Goal: Task Accomplishment & Management: Manage account settings

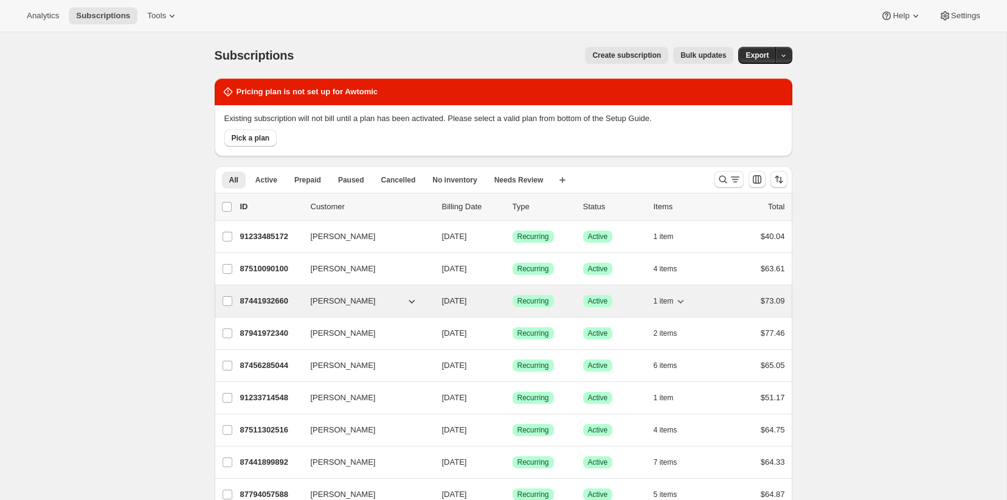
click at [264, 295] on p "87441932660" at bounding box center [270, 301] width 61 height 12
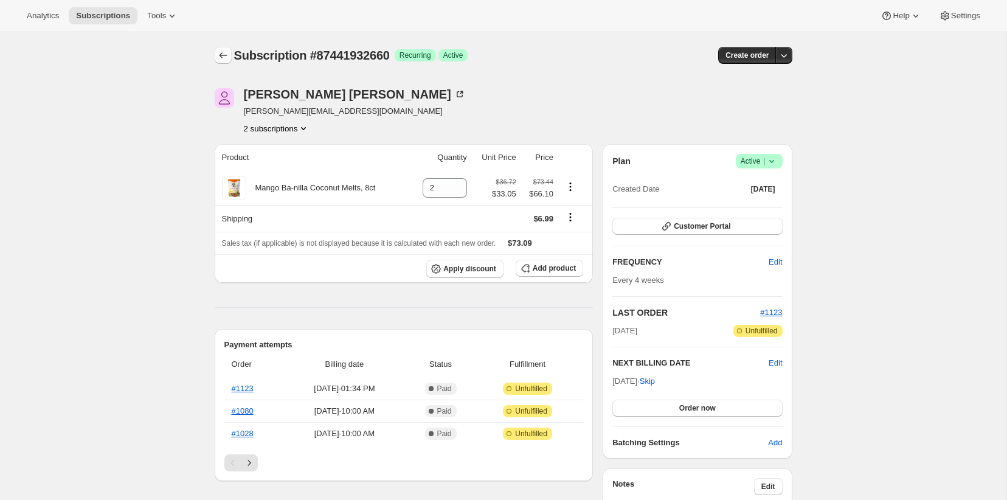
click at [221, 54] on icon "Subscriptions" at bounding box center [223, 55] width 8 height 6
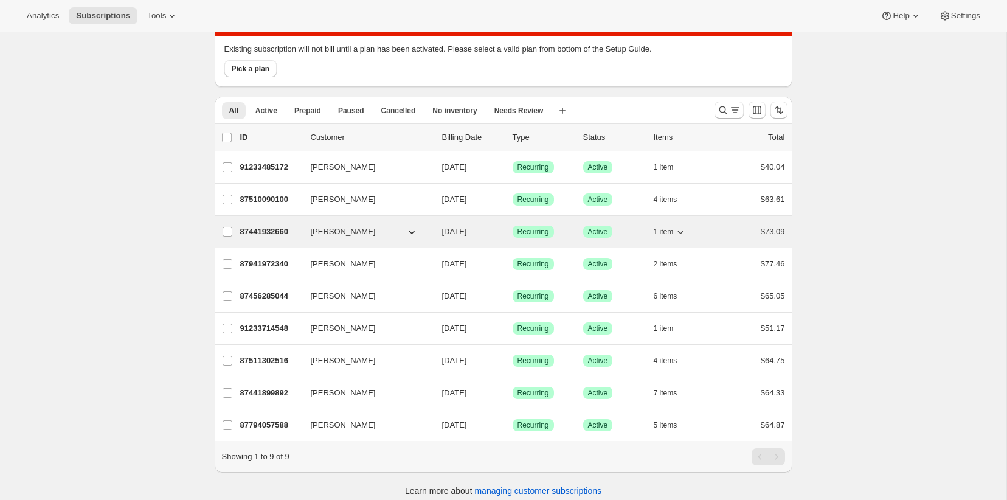
scroll to position [78, 0]
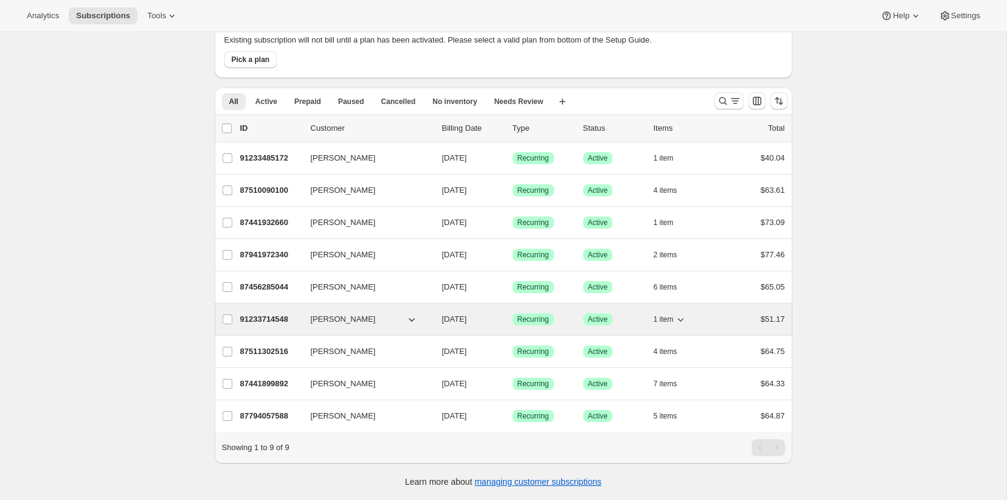
click at [252, 316] on p "91233714548" at bounding box center [270, 319] width 61 height 12
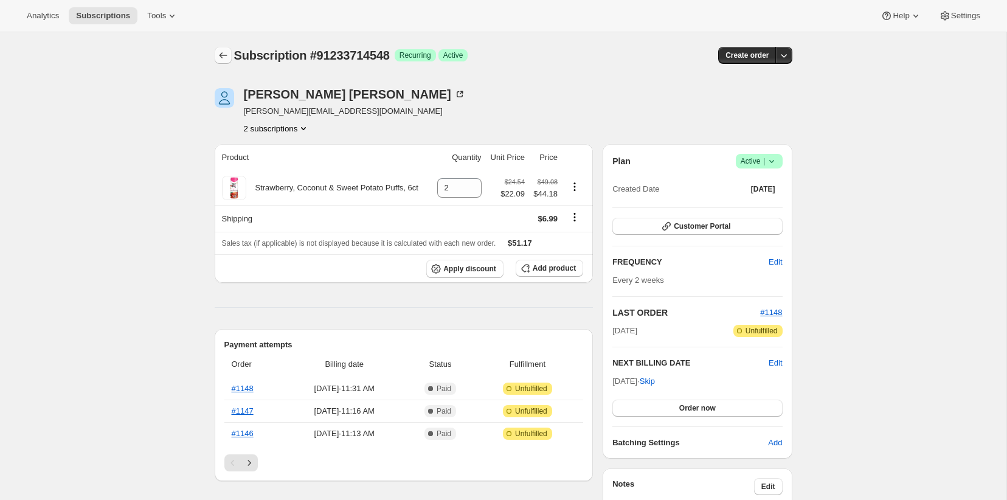
click at [226, 53] on icon "Subscriptions" at bounding box center [223, 55] width 12 height 12
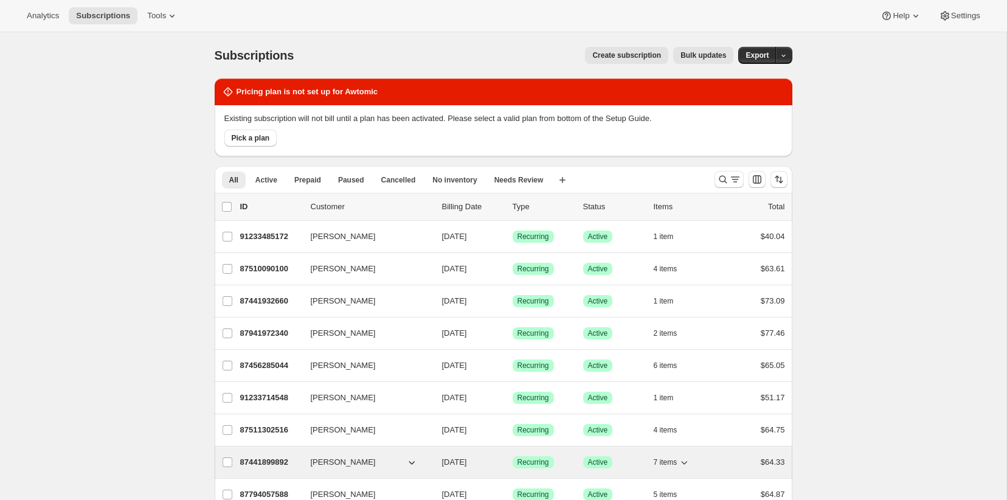
click at [275, 457] on p "87441899892" at bounding box center [270, 462] width 61 height 12
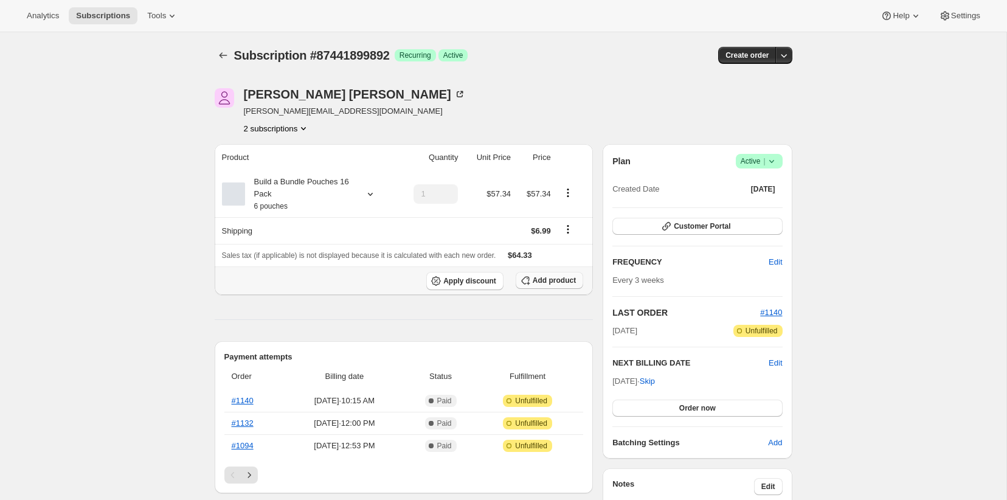
click at [543, 286] on button "Add product" at bounding box center [549, 280] width 67 height 17
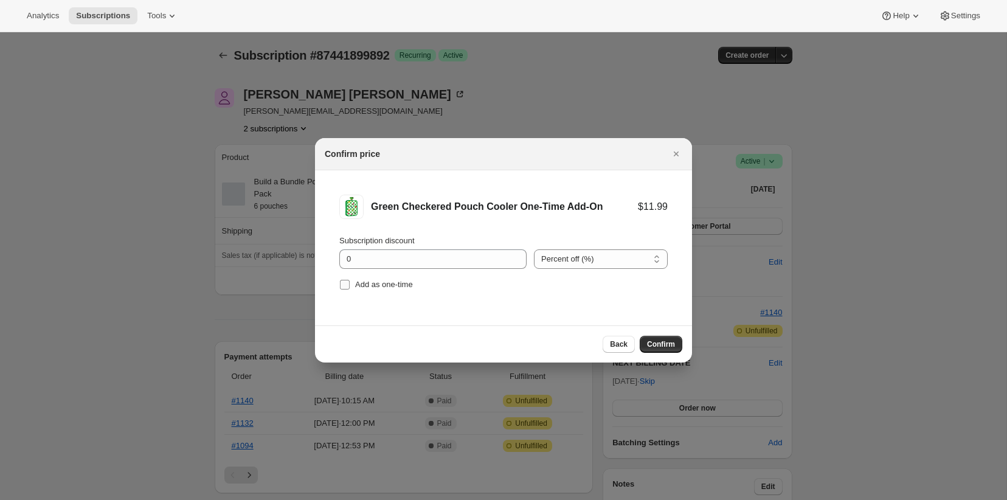
click at [404, 280] on span "Add as one-time" at bounding box center [384, 284] width 58 height 9
click at [350, 280] on input "Add as one-time" at bounding box center [345, 285] width 10 height 10
checkbox input "true"
click at [658, 340] on span "Confirm" at bounding box center [661, 344] width 28 height 10
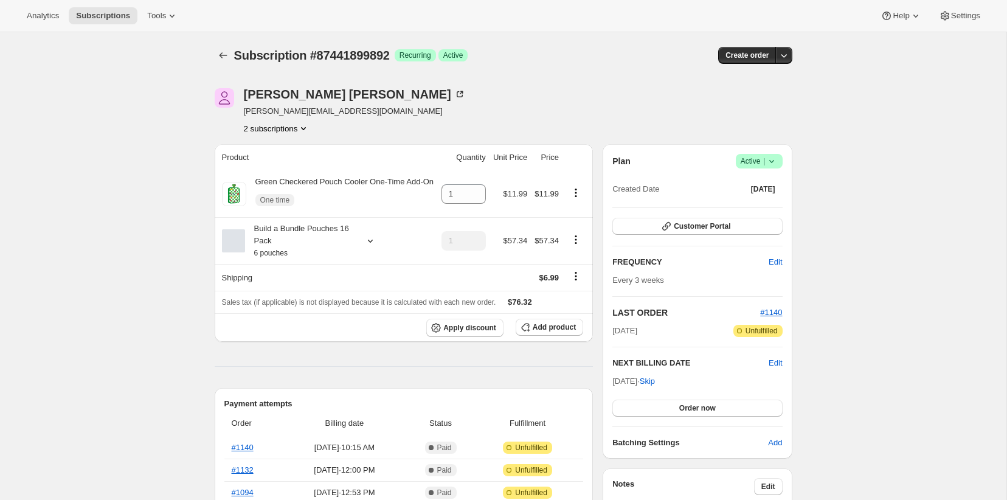
click at [720, 412] on button "Order now" at bounding box center [697, 407] width 170 height 17
click at [720, 412] on span "Click to confirm" at bounding box center [696, 408] width 55 height 10
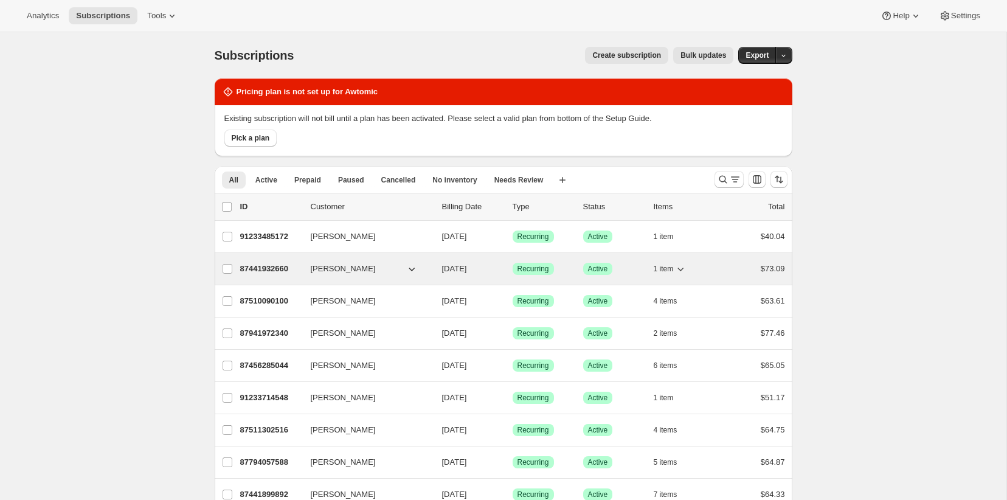
click at [265, 273] on p "87441932660" at bounding box center [270, 269] width 61 height 12
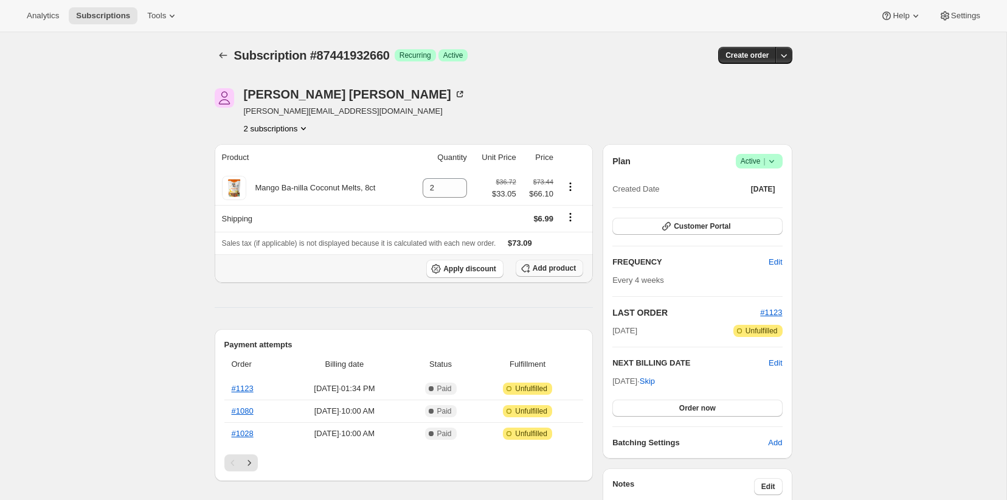
click at [537, 274] on button "Add product" at bounding box center [549, 268] width 67 height 17
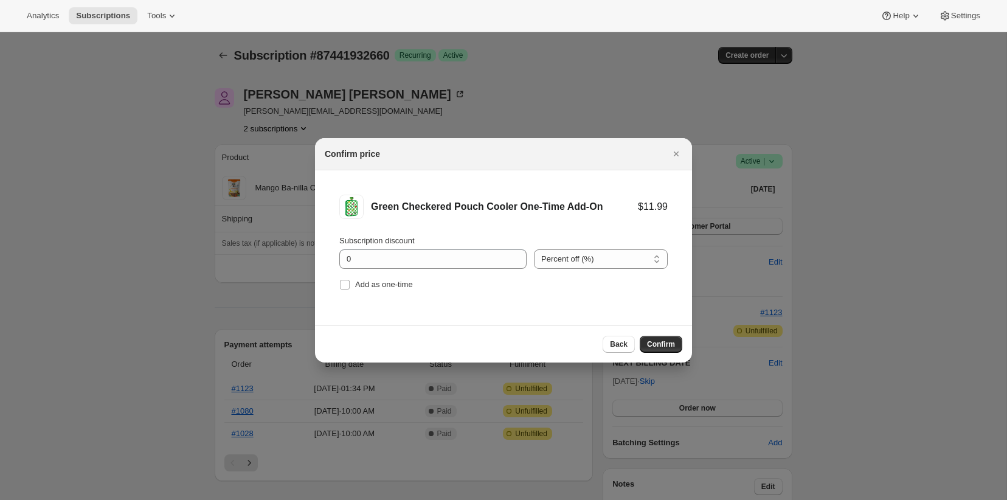
click at [336, 284] on li "Green Checkered Pouch Cooler One-Time Add-On $11.99 Subscription discount 0 Per…" at bounding box center [503, 243] width 377 height 147
click at [368, 286] on span "Add as one-time" at bounding box center [384, 284] width 58 height 9
click at [350, 286] on input "Add as one-time" at bounding box center [345, 285] width 10 height 10
checkbox input "true"
click at [668, 344] on span "Confirm" at bounding box center [661, 344] width 28 height 10
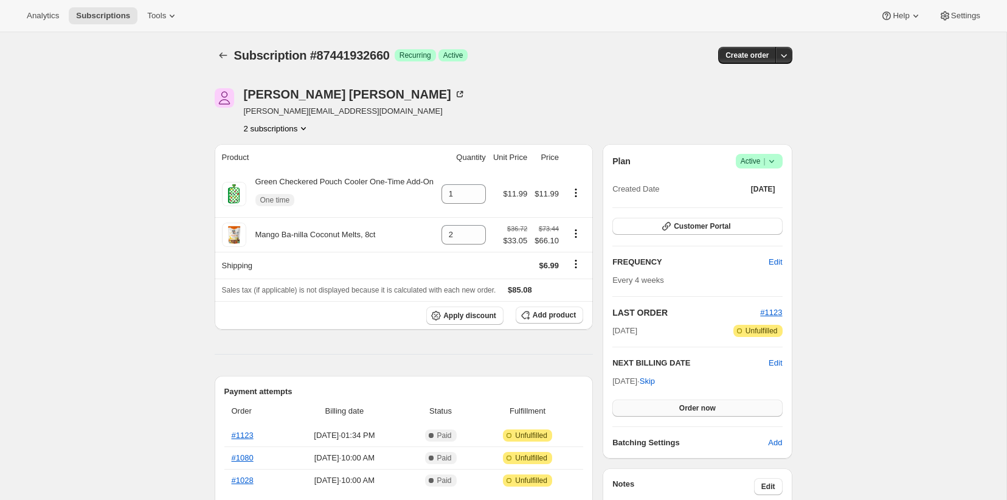
click at [719, 402] on button "Order now" at bounding box center [697, 407] width 170 height 17
click at [724, 405] on span "Click to confirm" at bounding box center [696, 408] width 55 height 10
